Goal: Task Accomplishment & Management: Use online tool/utility

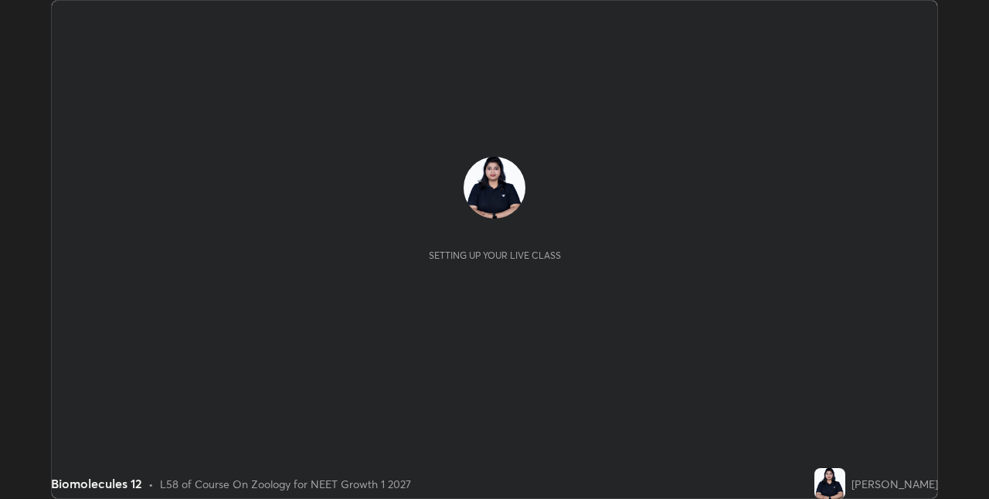
scroll to position [499, 988]
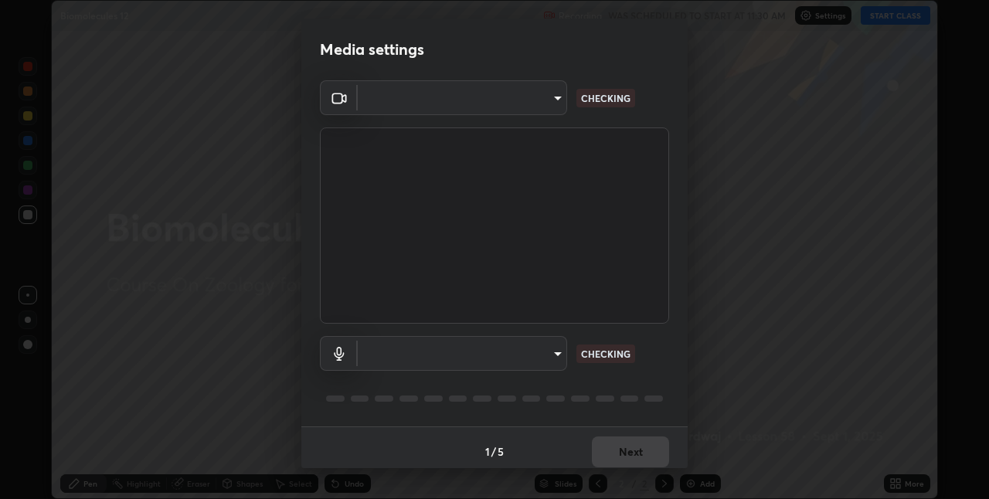
type input "280048489f4aceaa7dd929c42ae46e7d7a1038740bc9fc22ad0932e52b0860f8"
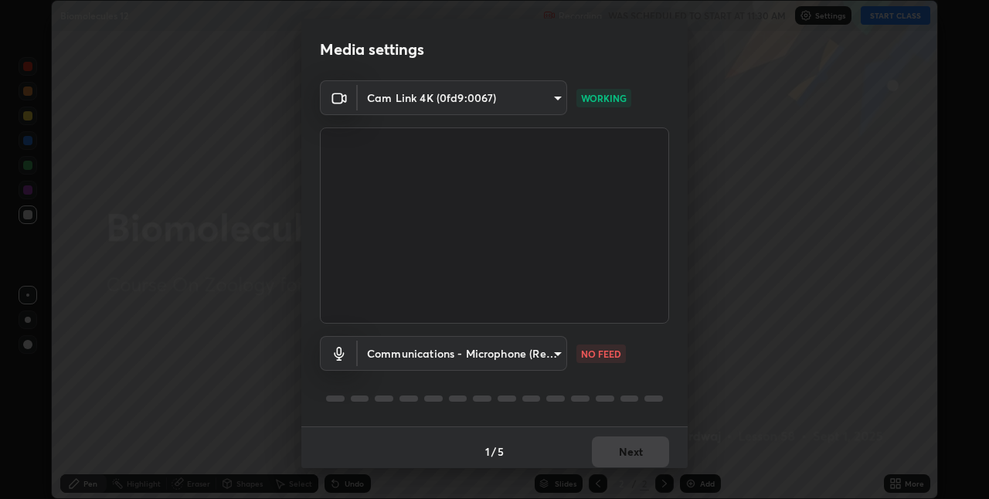
scroll to position [8, 0]
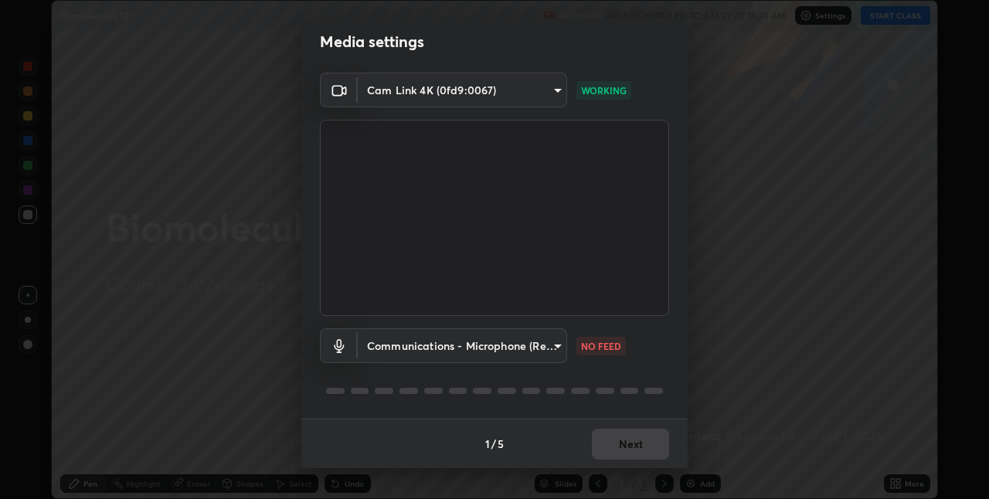
click at [561, 341] on body "Erase all Biomolecules 12 Recording WAS SCHEDULED TO START AT 11:30 AM Settings…" at bounding box center [494, 249] width 989 height 499
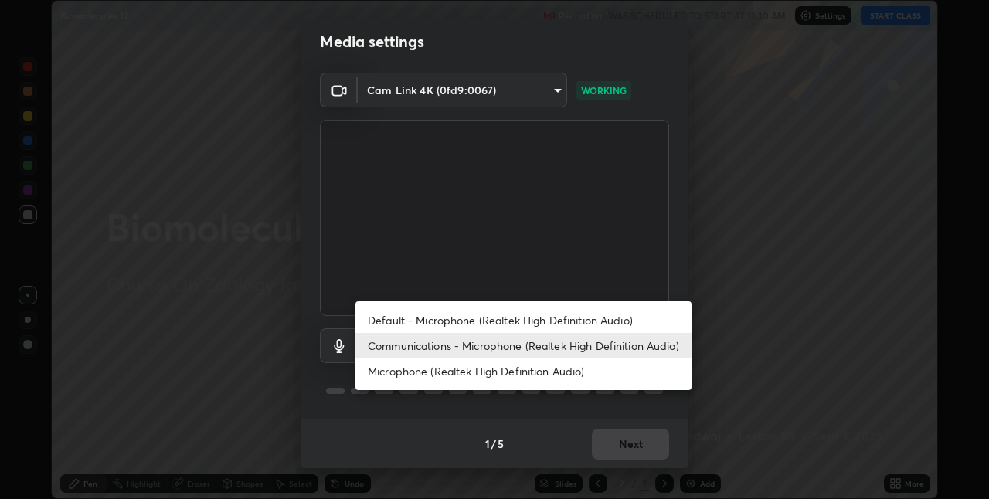
click at [557, 372] on li "Microphone (Realtek High Definition Audio)" at bounding box center [523, 370] width 336 height 25
type input "9a35c5c25a6babe24da8f4d10541f36b9700ea2ee64c40e6af499a578b7a6969"
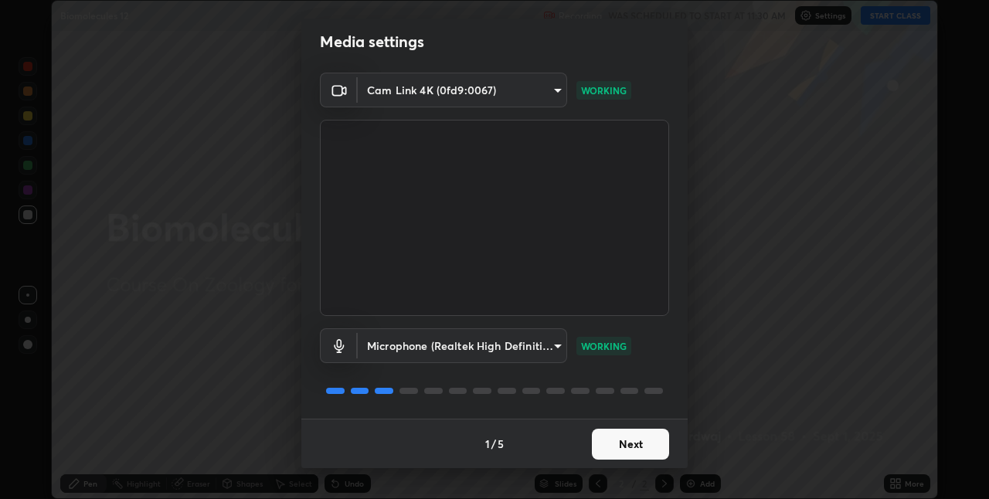
click at [650, 443] on button "Next" at bounding box center [630, 444] width 77 height 31
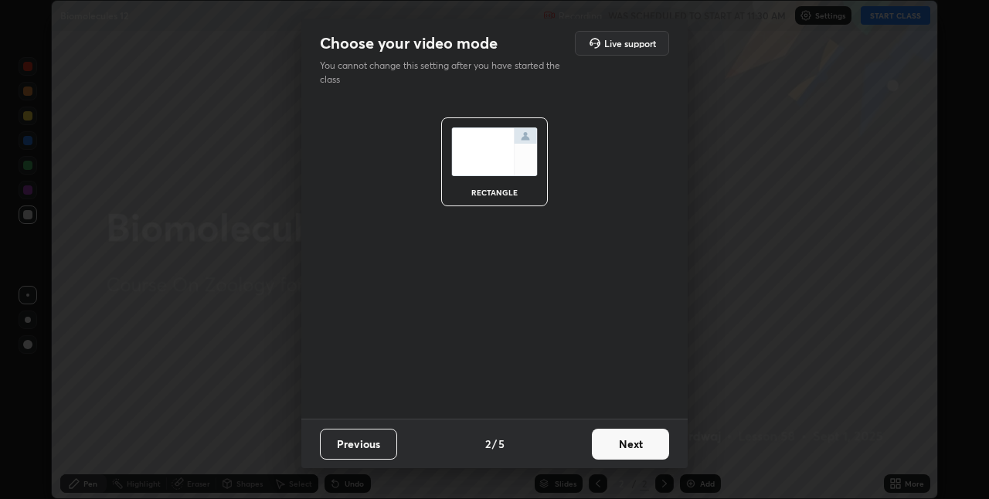
scroll to position [0, 0]
click at [661, 442] on button "Next" at bounding box center [630, 444] width 77 height 31
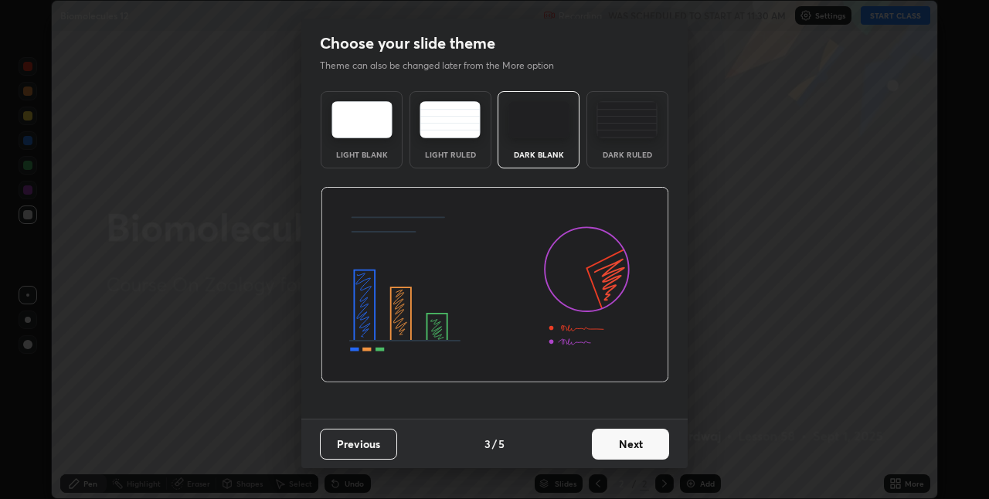
click at [665, 445] on button "Next" at bounding box center [630, 444] width 77 height 31
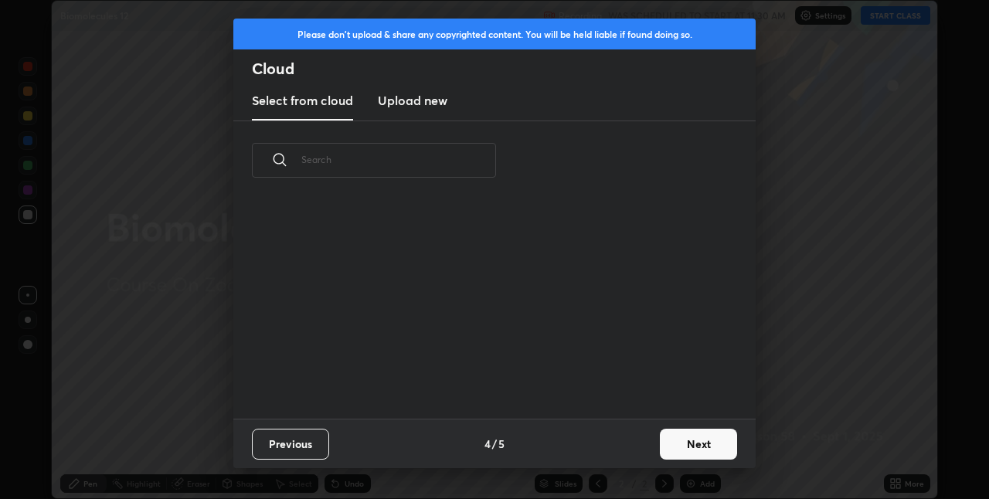
click at [687, 441] on button "Next" at bounding box center [698, 444] width 77 height 31
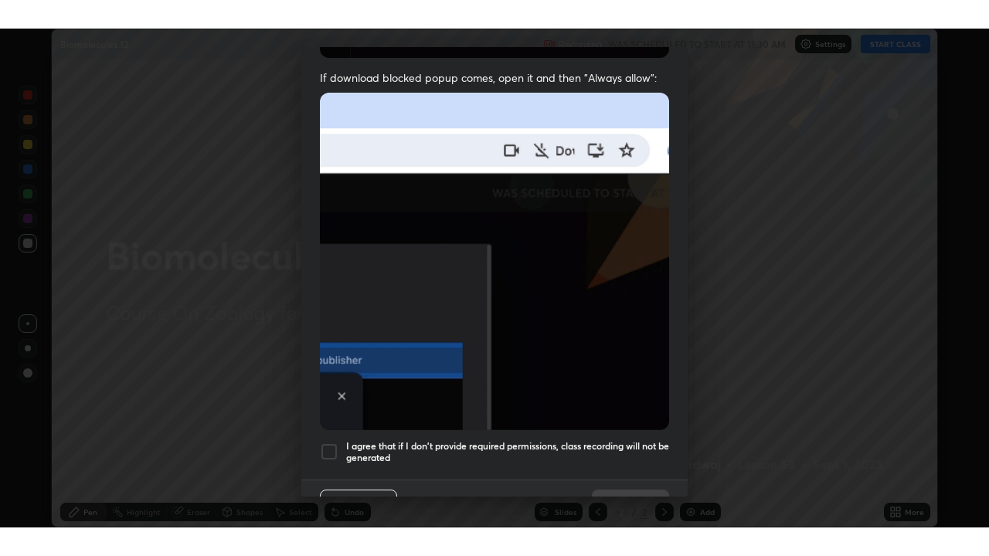
scroll to position [323, 0]
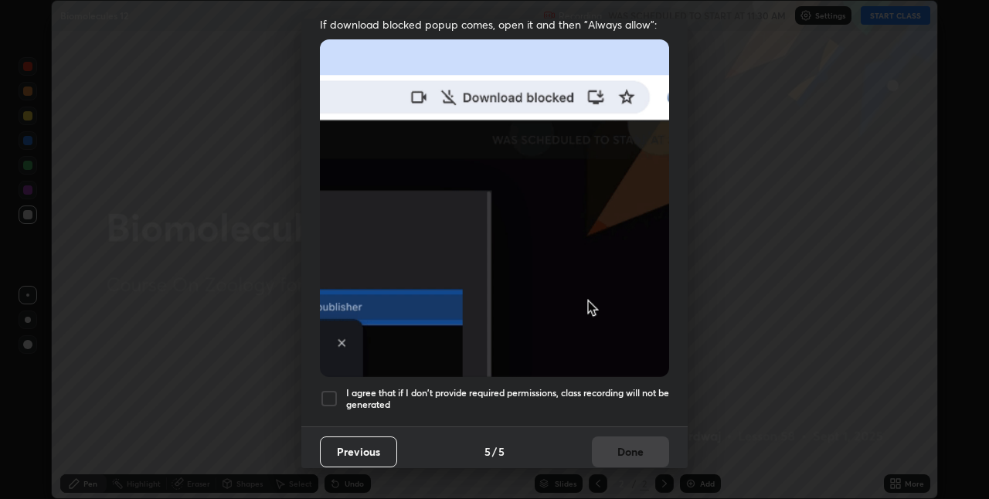
click at [335, 389] on div at bounding box center [329, 398] width 19 height 19
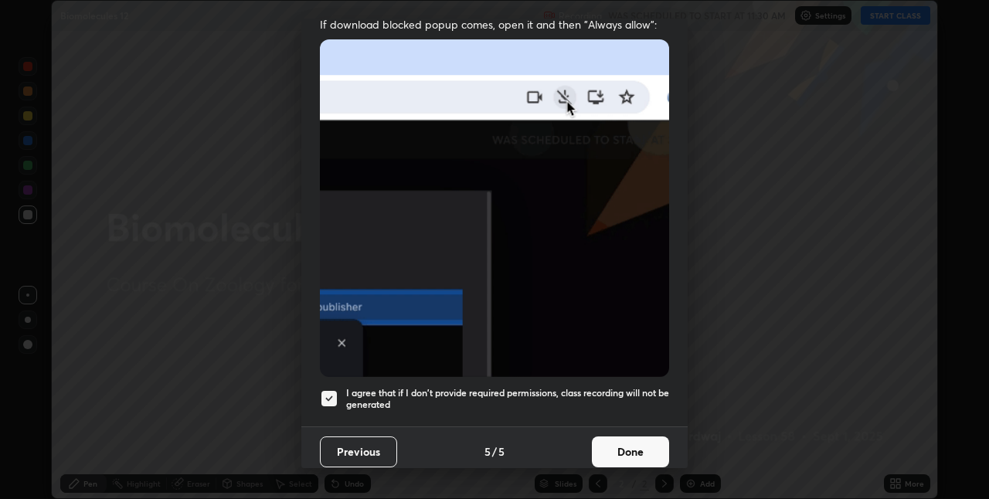
click at [633, 447] on button "Done" at bounding box center [630, 451] width 77 height 31
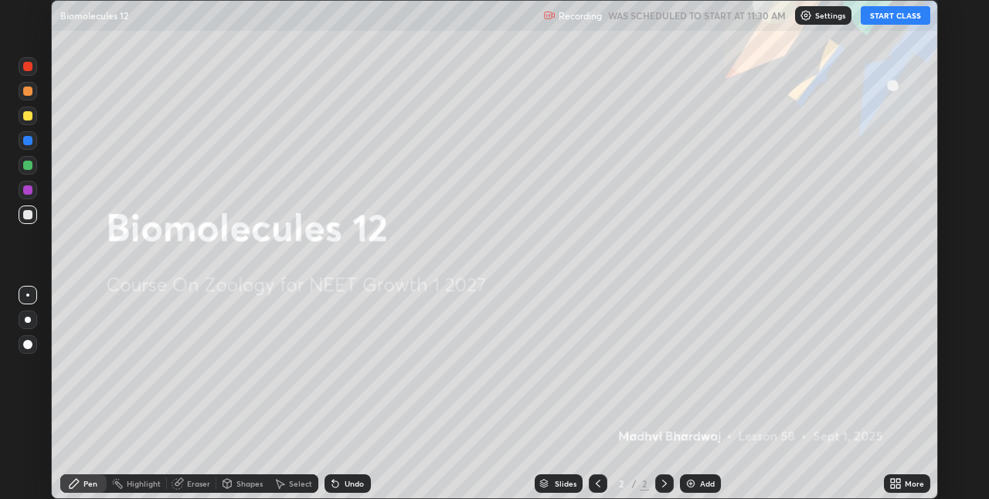
click at [885, 18] on button "START CLASS" at bounding box center [896, 15] width 70 height 19
click at [892, 481] on icon at bounding box center [893, 481] width 4 height 4
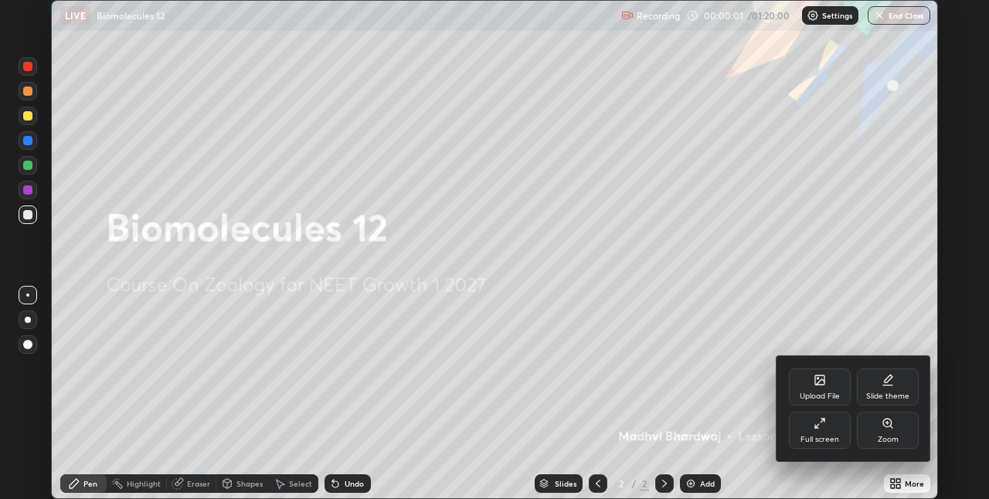
click at [823, 430] on div "Full screen" at bounding box center [820, 430] width 62 height 37
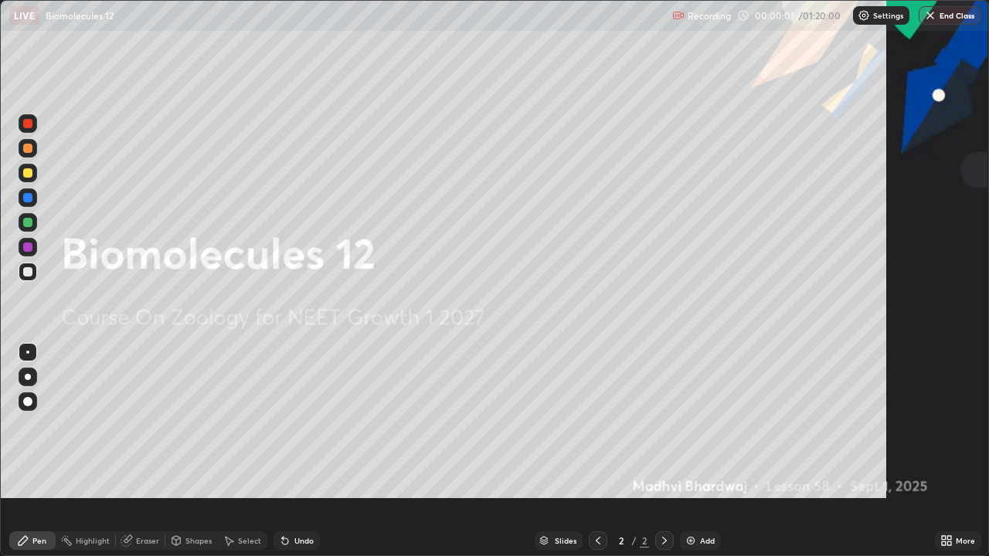
scroll to position [556, 989]
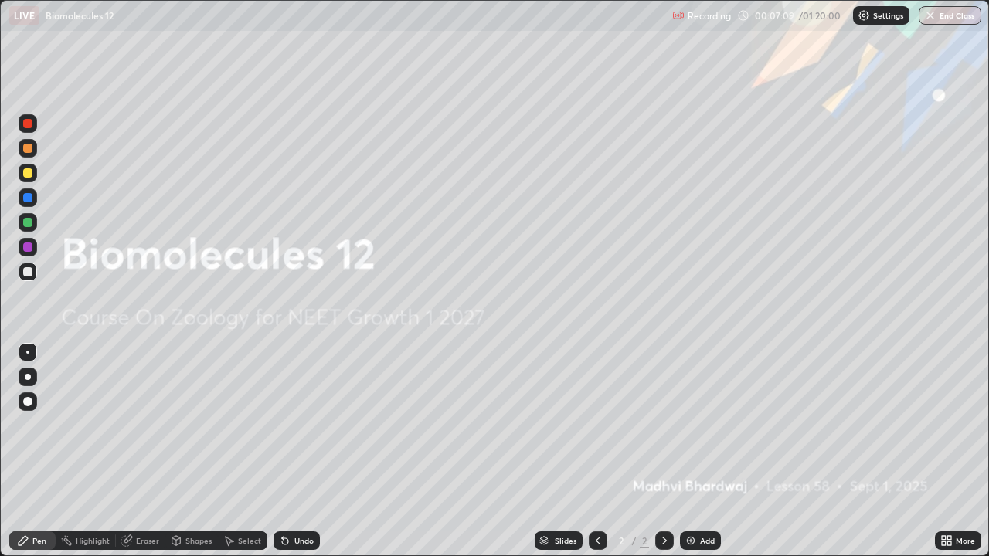
click at [705, 498] on div "Add" at bounding box center [707, 541] width 15 height 8
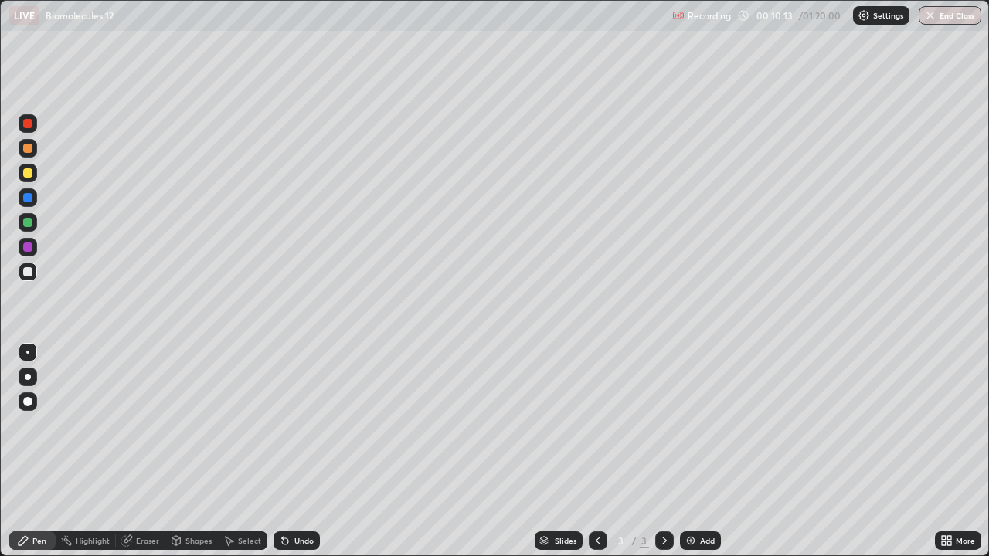
click at [32, 125] on div at bounding box center [27, 123] width 9 height 9
click at [32, 270] on div at bounding box center [27, 271] width 9 height 9
click at [952, 498] on icon at bounding box center [946, 541] width 12 height 12
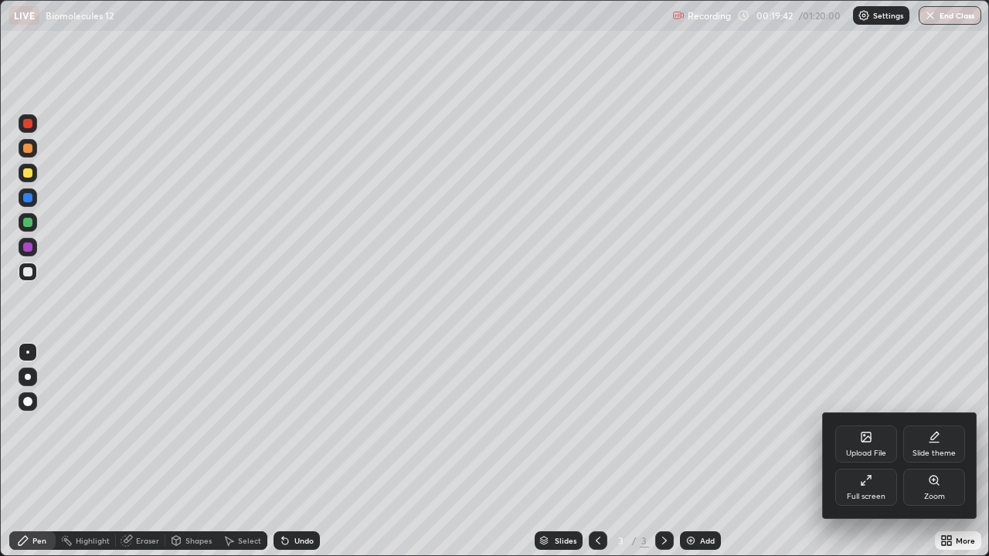
click at [749, 498] on div at bounding box center [494, 278] width 989 height 556
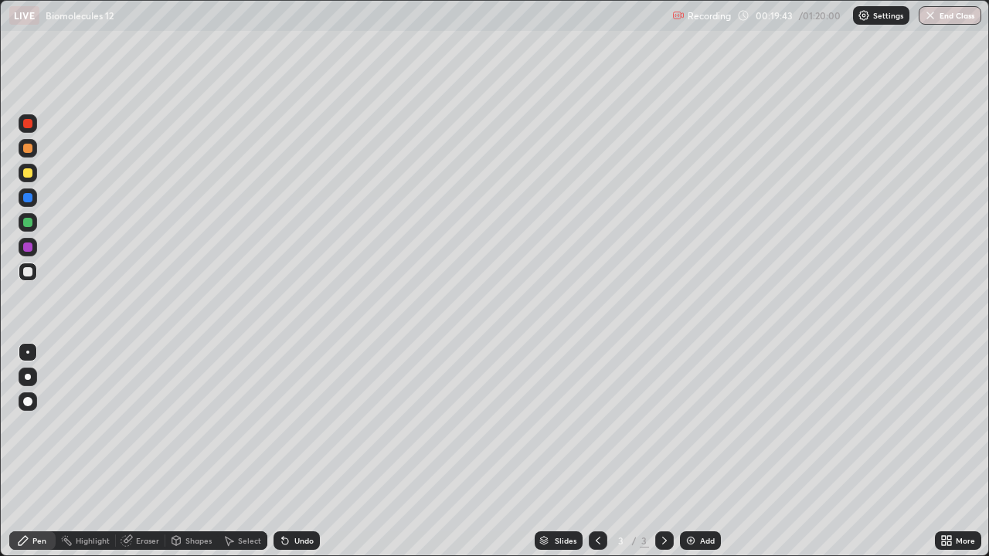
click at [696, 498] on div "Add" at bounding box center [700, 541] width 41 height 19
click at [707, 498] on div "Add" at bounding box center [700, 541] width 41 height 19
click at [596, 498] on icon at bounding box center [598, 541] width 12 height 12
click at [593, 498] on icon at bounding box center [598, 541] width 12 height 12
click at [35, 175] on div at bounding box center [28, 173] width 19 height 19
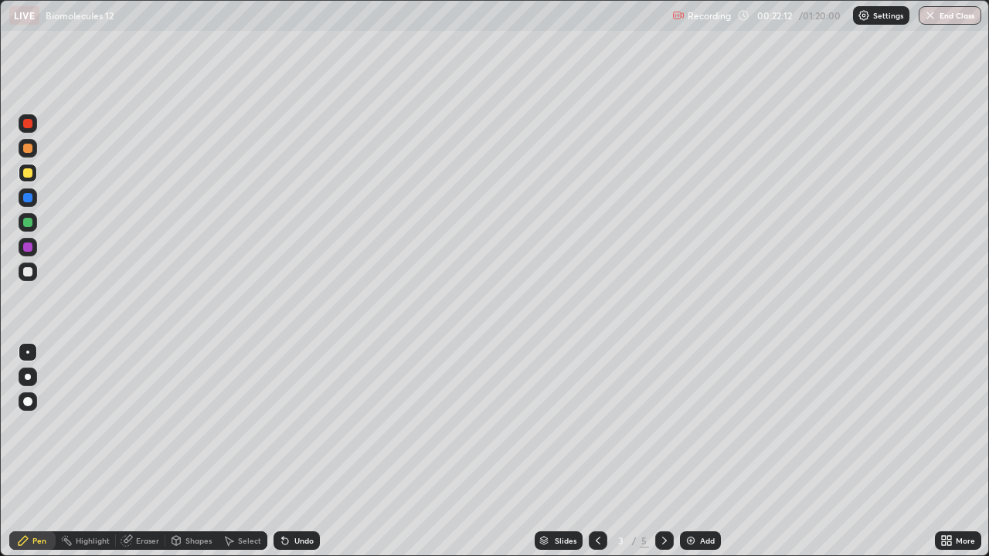
click at [314, 498] on div "Undo" at bounding box center [296, 541] width 46 height 19
click at [35, 279] on div at bounding box center [28, 272] width 19 height 19
click at [34, 150] on div at bounding box center [28, 148] width 19 height 19
click at [34, 122] on div at bounding box center [28, 123] width 19 height 19
click at [703, 498] on div "Add" at bounding box center [707, 541] width 15 height 8
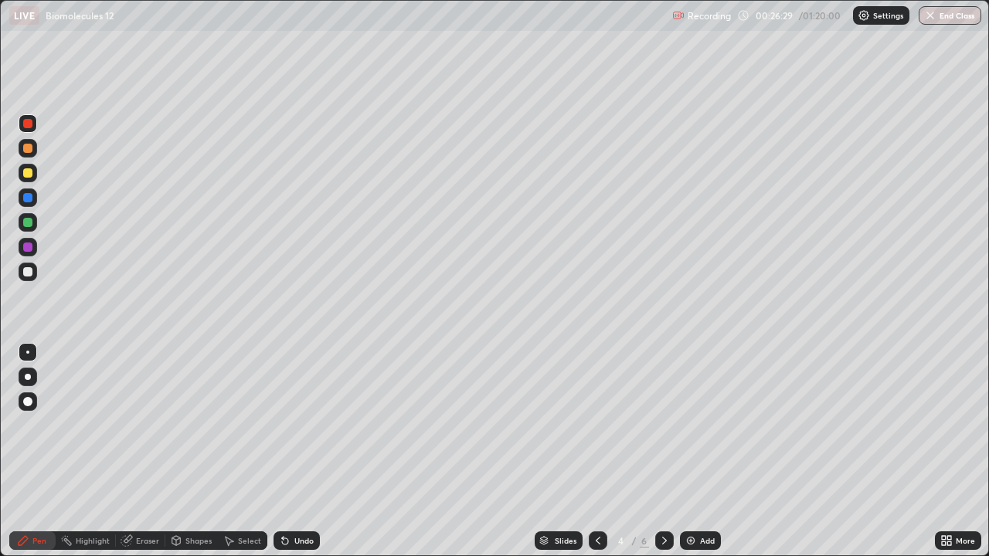
click at [35, 271] on div at bounding box center [28, 272] width 19 height 19
click at [29, 222] on div at bounding box center [27, 222] width 9 height 9
click at [29, 124] on div at bounding box center [27, 123] width 9 height 9
click at [36, 275] on div at bounding box center [28, 272] width 19 height 19
click at [29, 198] on div at bounding box center [27, 197] width 9 height 9
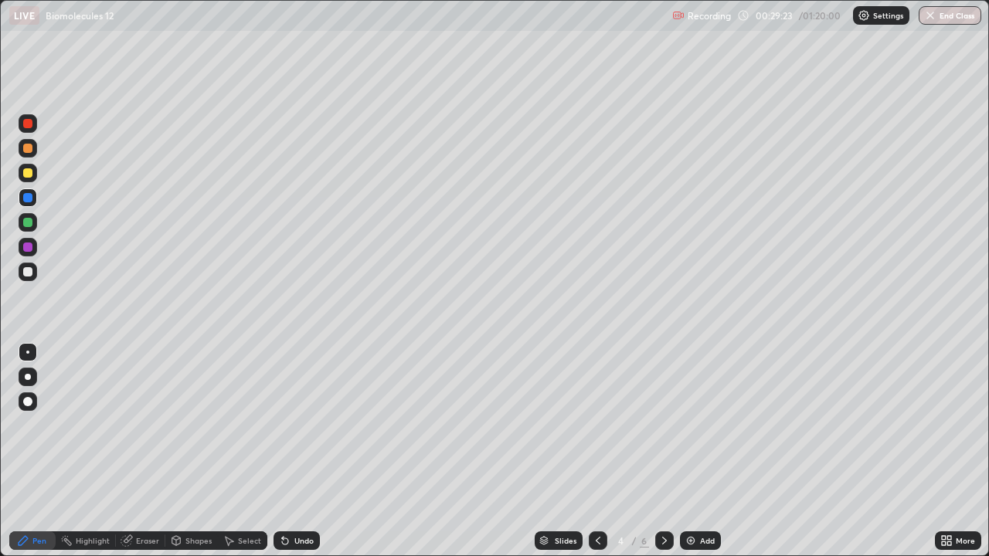
click at [28, 122] on div at bounding box center [27, 123] width 9 height 9
click at [36, 219] on div at bounding box center [28, 222] width 19 height 19
click at [36, 152] on div at bounding box center [28, 148] width 19 height 19
click at [36, 273] on div at bounding box center [28, 272] width 19 height 19
click at [36, 224] on div at bounding box center [28, 222] width 19 height 19
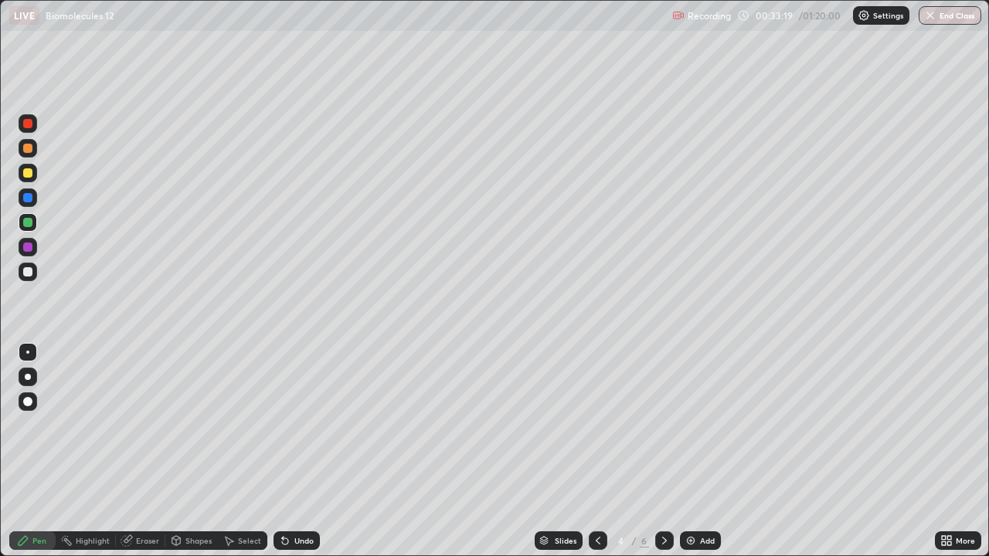
click at [303, 498] on div "Undo" at bounding box center [303, 541] width 19 height 8
click at [307, 498] on div "Undo" at bounding box center [303, 541] width 19 height 8
click at [300, 498] on div "Undo" at bounding box center [296, 541] width 46 height 19
click at [304, 498] on div "Undo" at bounding box center [303, 541] width 19 height 8
click at [30, 277] on div at bounding box center [28, 272] width 19 height 19
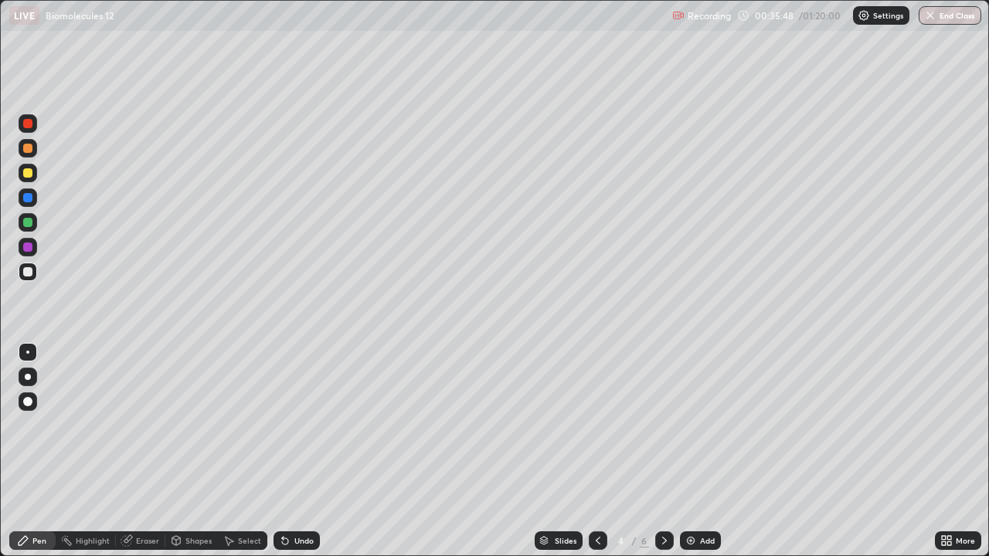
click at [32, 130] on div at bounding box center [28, 123] width 19 height 19
click at [25, 272] on div at bounding box center [27, 271] width 9 height 9
click at [28, 174] on div at bounding box center [27, 172] width 9 height 9
click at [36, 125] on div at bounding box center [28, 123] width 19 height 19
click at [703, 498] on div "Add" at bounding box center [707, 541] width 15 height 8
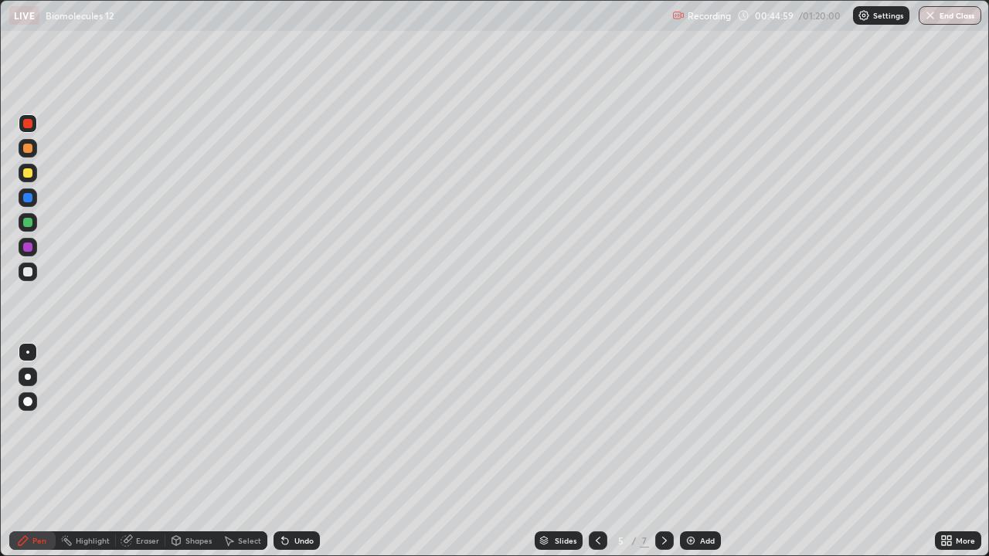
click at [33, 274] on div at bounding box center [28, 272] width 19 height 19
click at [24, 121] on div at bounding box center [27, 123] width 9 height 9
click at [32, 277] on div at bounding box center [28, 272] width 19 height 19
click at [595, 498] on div at bounding box center [598, 541] width 19 height 19
click at [596, 498] on icon at bounding box center [598, 541] width 12 height 12
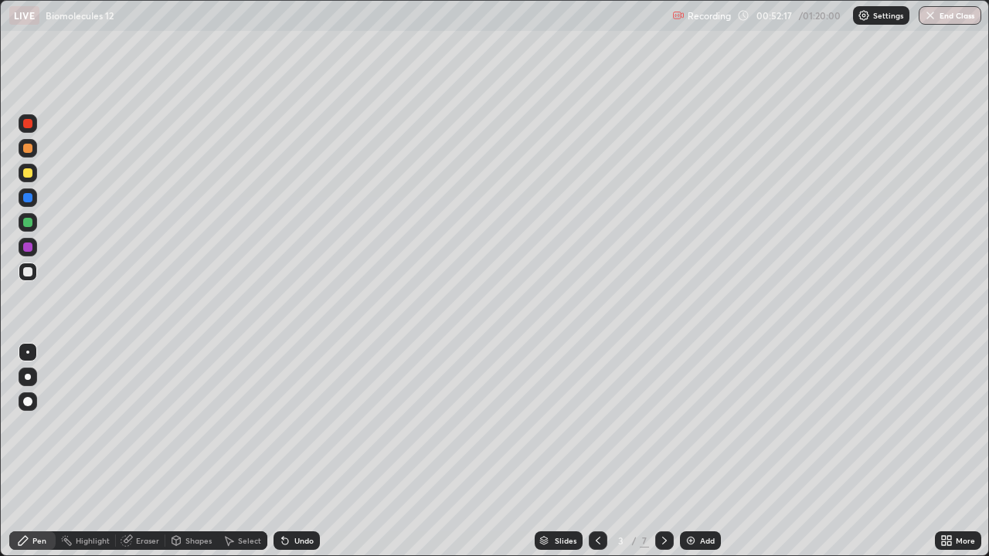
click at [33, 128] on div at bounding box center [28, 123] width 19 height 19
click at [663, 498] on icon at bounding box center [664, 541] width 12 height 12
click at [659, 498] on icon at bounding box center [664, 541] width 12 height 12
click at [704, 498] on div "Add" at bounding box center [707, 541] width 15 height 8
click at [27, 274] on div at bounding box center [27, 271] width 9 height 9
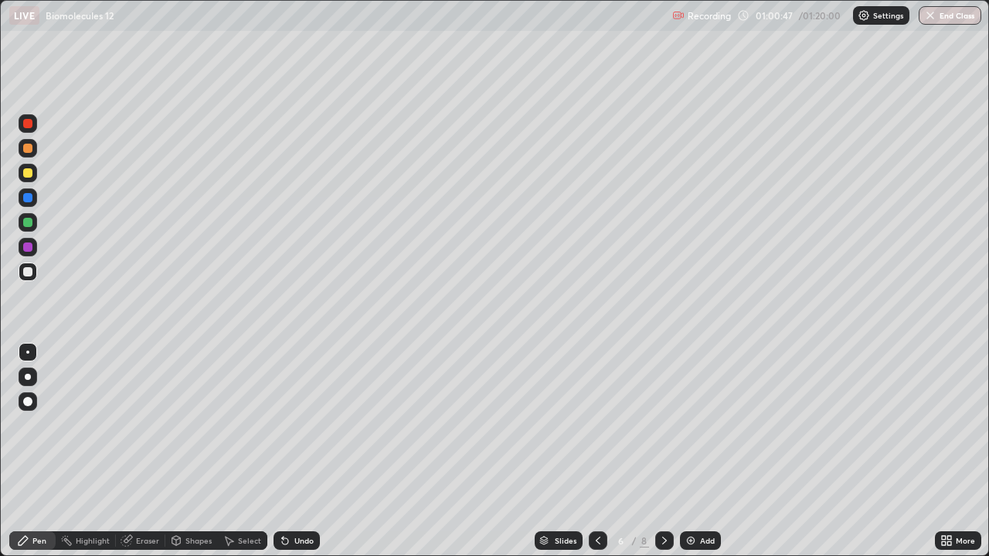
click at [713, 498] on div "Add" at bounding box center [707, 541] width 15 height 8
click at [597, 498] on icon at bounding box center [598, 541] width 12 height 12
click at [698, 498] on div "Add" at bounding box center [700, 541] width 41 height 19
click at [29, 247] on div at bounding box center [27, 247] width 9 height 9
click at [31, 279] on div at bounding box center [28, 272] width 19 height 19
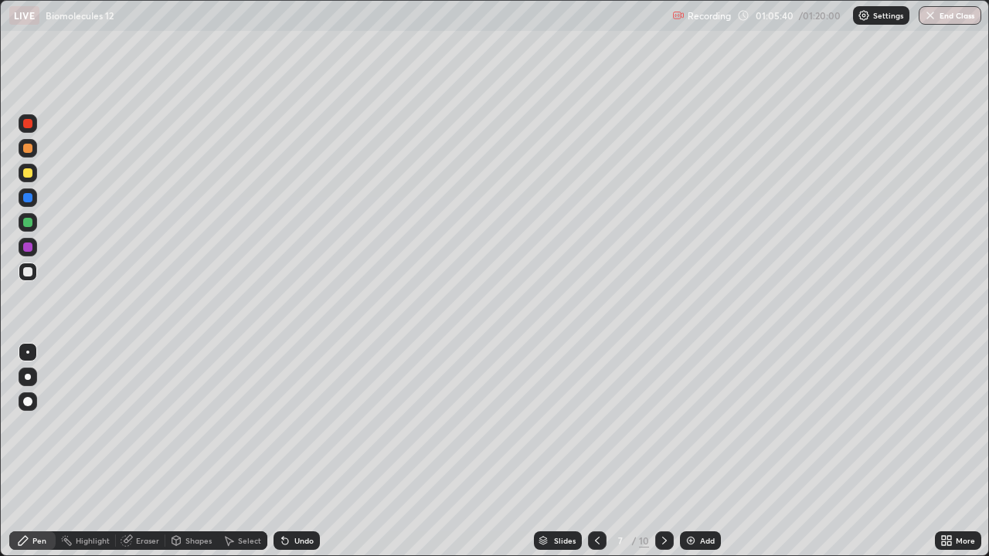
click at [29, 173] on div at bounding box center [27, 172] width 9 height 9
click at [32, 117] on div at bounding box center [28, 123] width 19 height 19
click at [707, 498] on div "Add" at bounding box center [700, 541] width 41 height 19
click at [596, 498] on icon at bounding box center [598, 541] width 12 height 12
click at [664, 498] on icon at bounding box center [664, 541] width 12 height 12
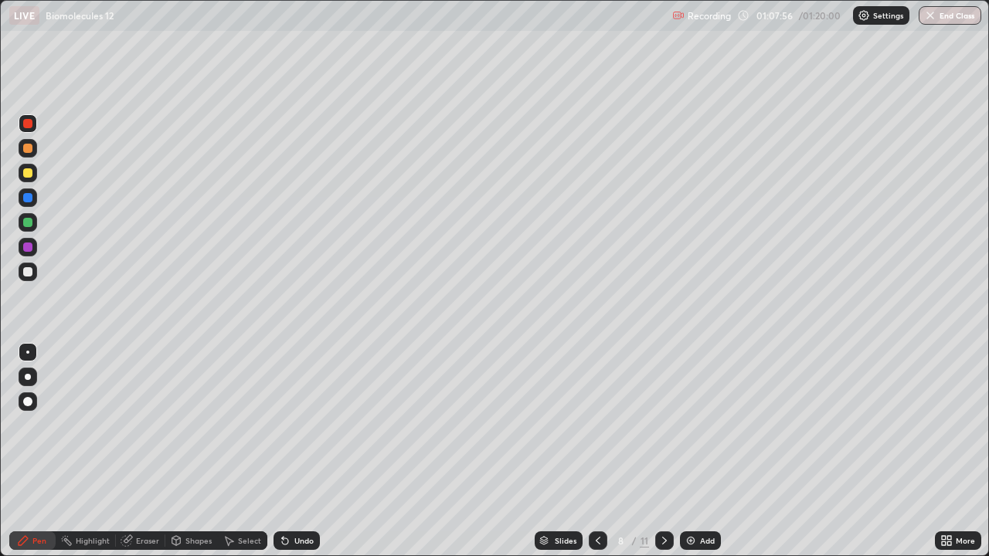
click at [25, 172] on div at bounding box center [27, 172] width 9 height 9
click at [36, 273] on div at bounding box center [28, 272] width 19 height 19
click at [36, 275] on div at bounding box center [28, 272] width 19 height 19
click at [34, 222] on div at bounding box center [28, 222] width 19 height 19
click at [36, 276] on div at bounding box center [28, 272] width 19 height 19
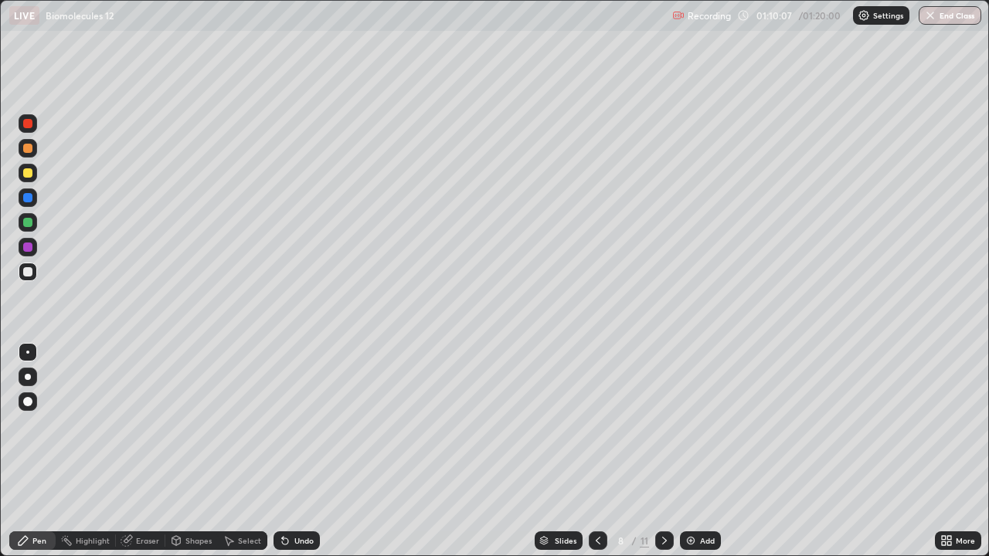
click at [29, 272] on div at bounding box center [27, 271] width 9 height 9
click at [29, 173] on div at bounding box center [27, 172] width 9 height 9
click at [31, 198] on div at bounding box center [27, 197] width 9 height 9
click at [33, 273] on div at bounding box center [28, 272] width 19 height 19
click at [33, 229] on div at bounding box center [28, 222] width 19 height 19
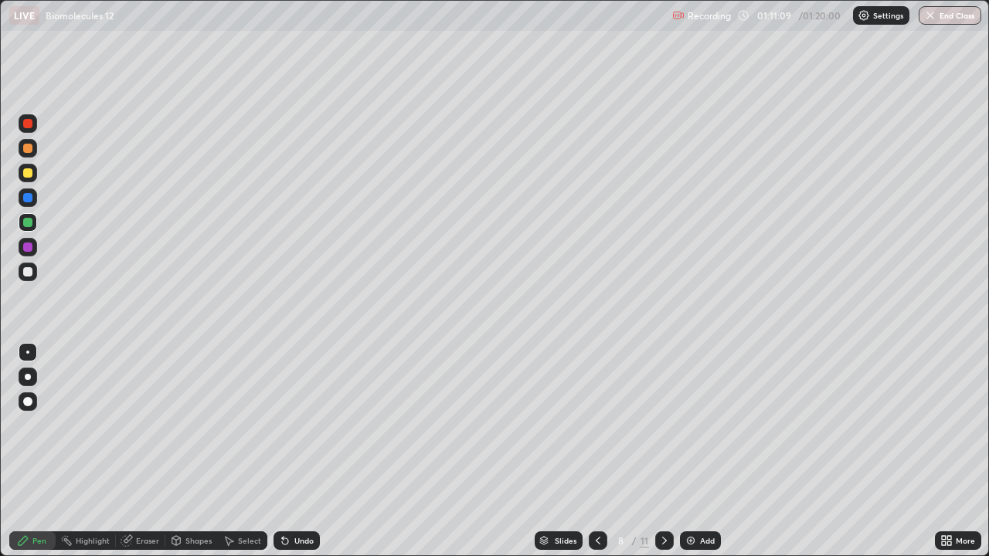
click at [36, 224] on div at bounding box center [28, 222] width 19 height 19
click at [33, 278] on div at bounding box center [28, 272] width 19 height 19
click at [29, 124] on div at bounding box center [27, 123] width 9 height 9
click at [302, 498] on div "Undo" at bounding box center [303, 541] width 19 height 8
click at [940, 24] on button "End Class" at bounding box center [950, 15] width 61 height 19
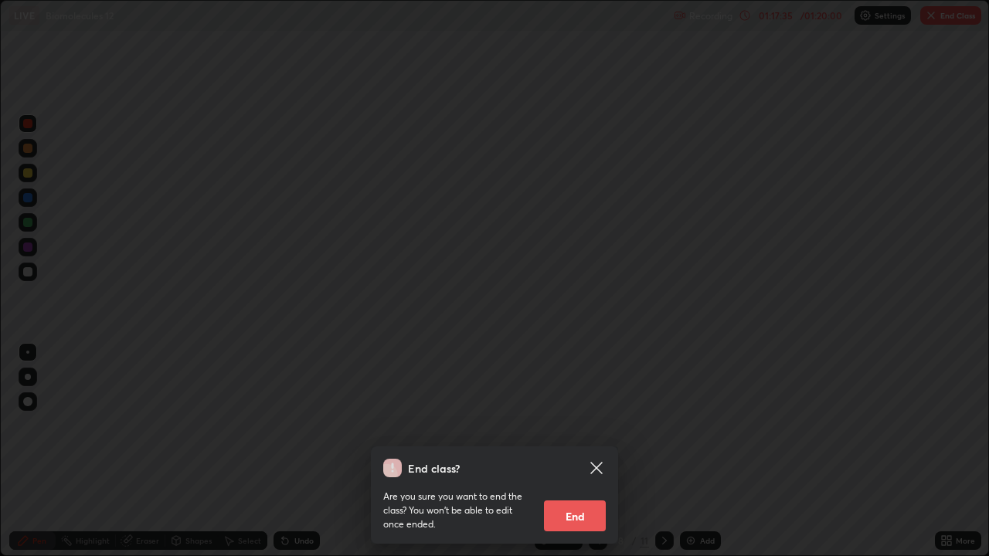
click at [573, 498] on button "End" at bounding box center [575, 516] width 62 height 31
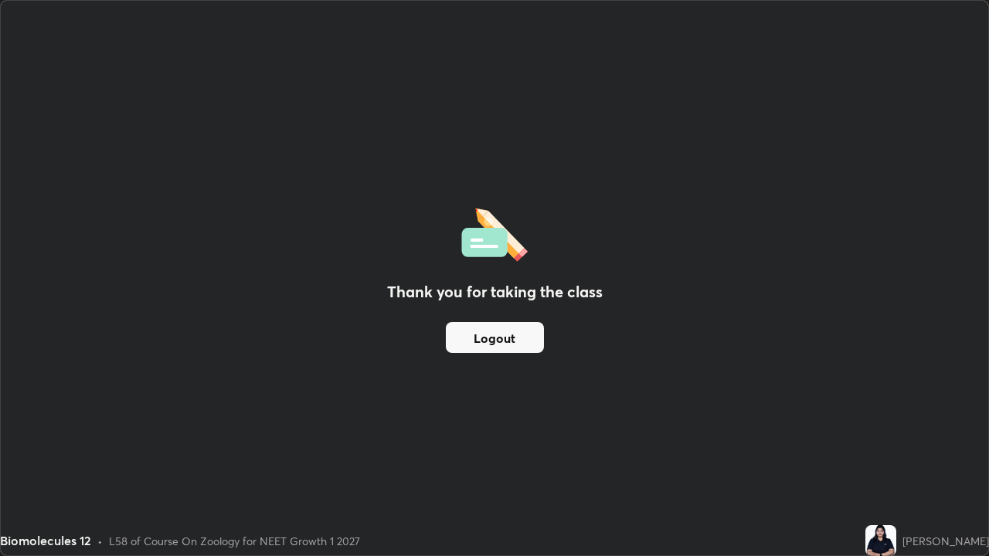
click at [517, 335] on button "Logout" at bounding box center [495, 337] width 98 height 31
click at [513, 341] on button "Logout" at bounding box center [495, 337] width 98 height 31
click at [517, 344] on button "Logout" at bounding box center [495, 337] width 98 height 31
click at [514, 339] on button "Logout" at bounding box center [495, 337] width 98 height 31
